Goal: Transaction & Acquisition: Purchase product/service

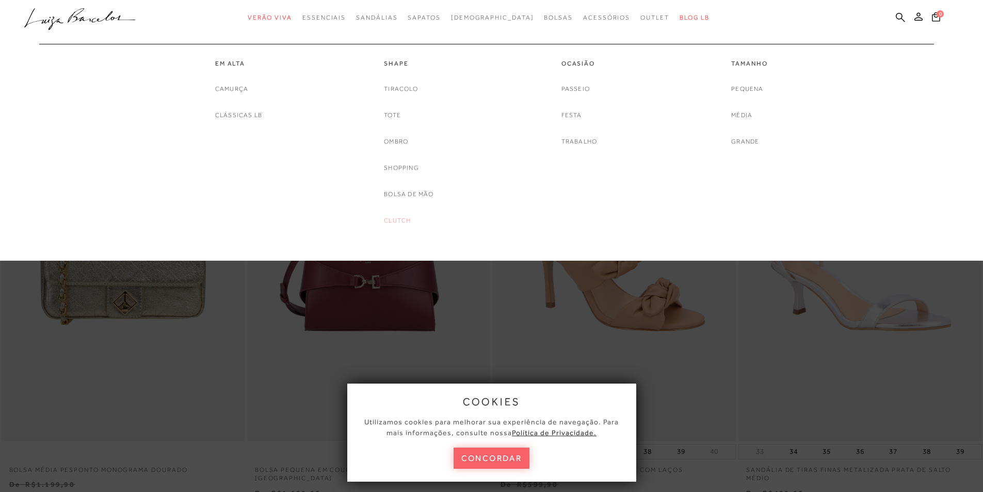
click at [394, 220] on link "Clutch" at bounding box center [397, 220] width 27 height 11
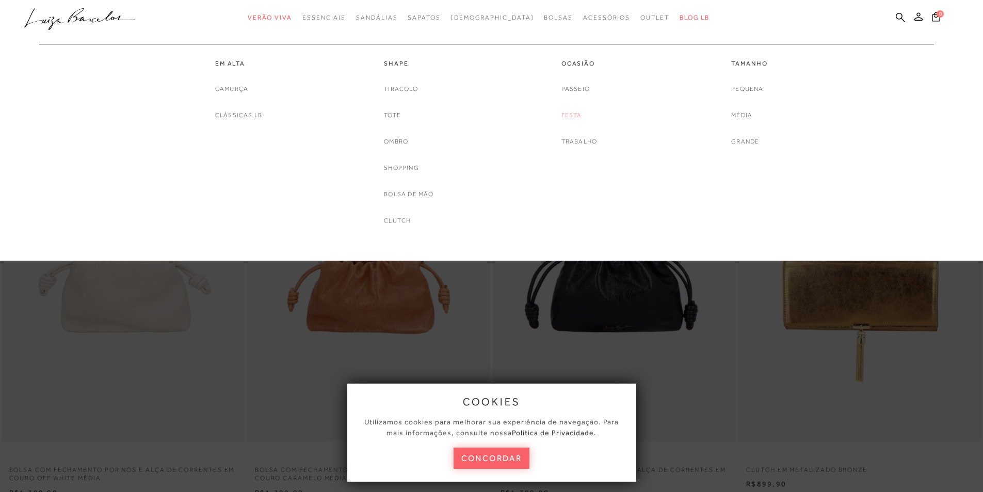
click at [571, 115] on link "Festa" at bounding box center [571, 115] width 21 height 11
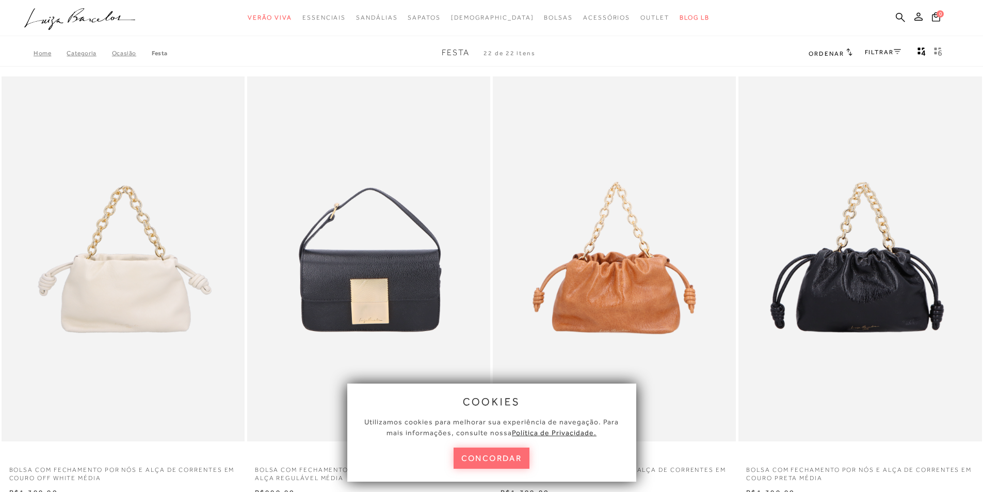
click at [494, 454] on button "concordar" at bounding box center [492, 457] width 76 height 21
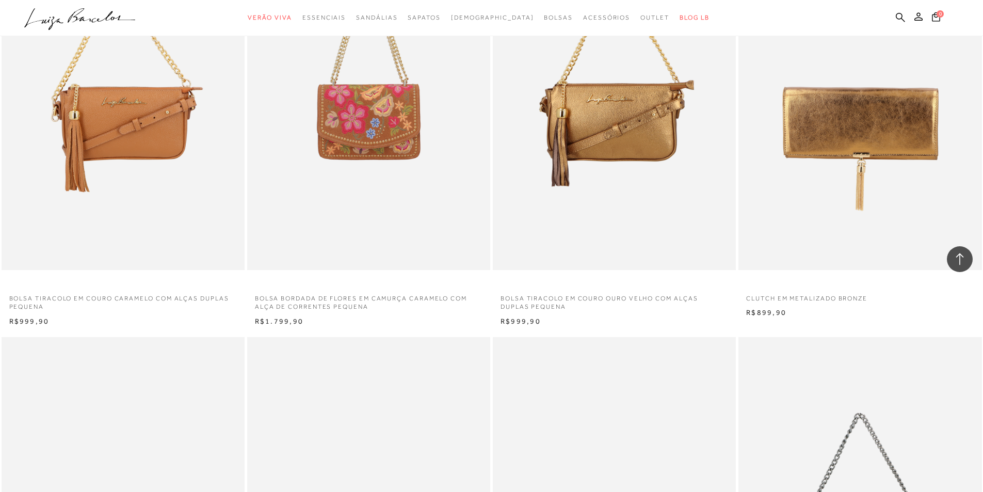
scroll to position [516, 0]
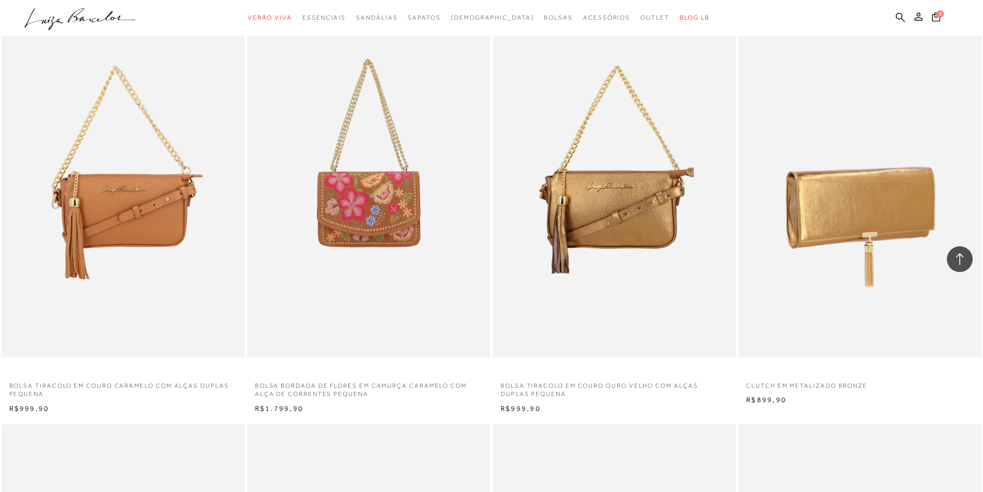
click at [816, 188] on img at bounding box center [860, 174] width 242 height 365
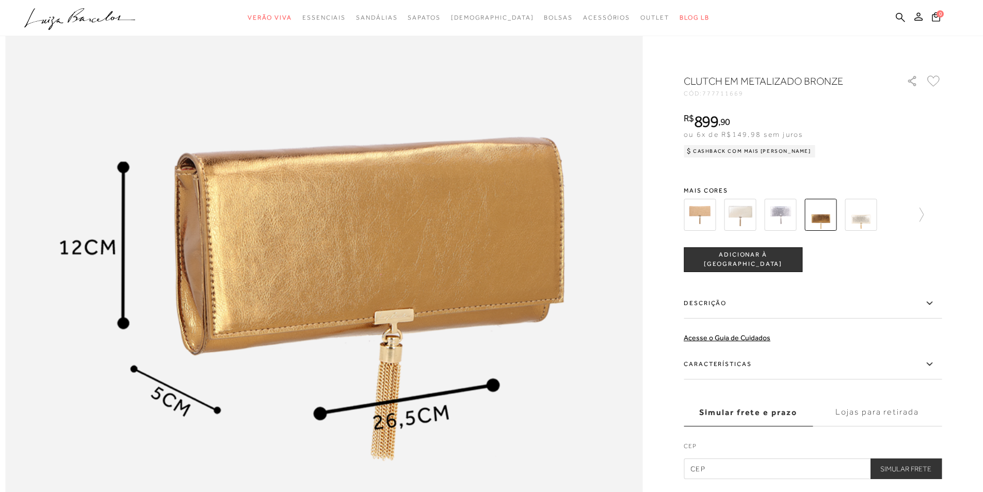
scroll to position [1187, 0]
